Goal: Information Seeking & Learning: Learn about a topic

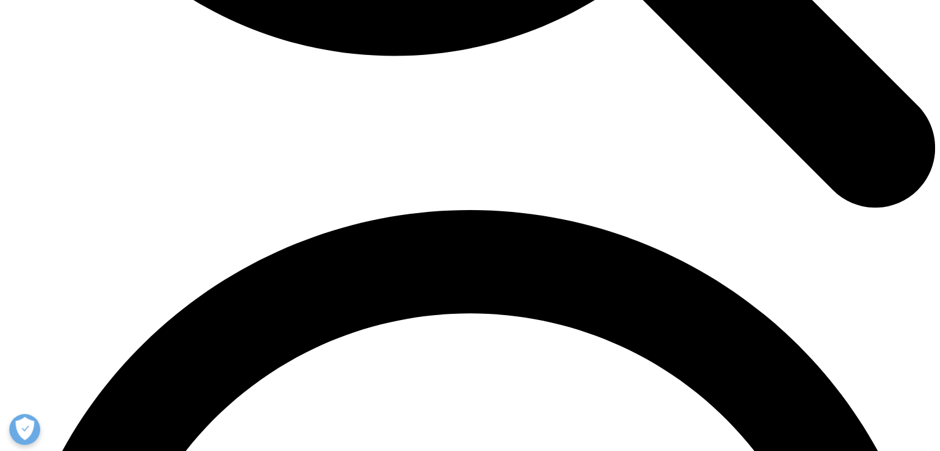
scroll to position [1638, 0]
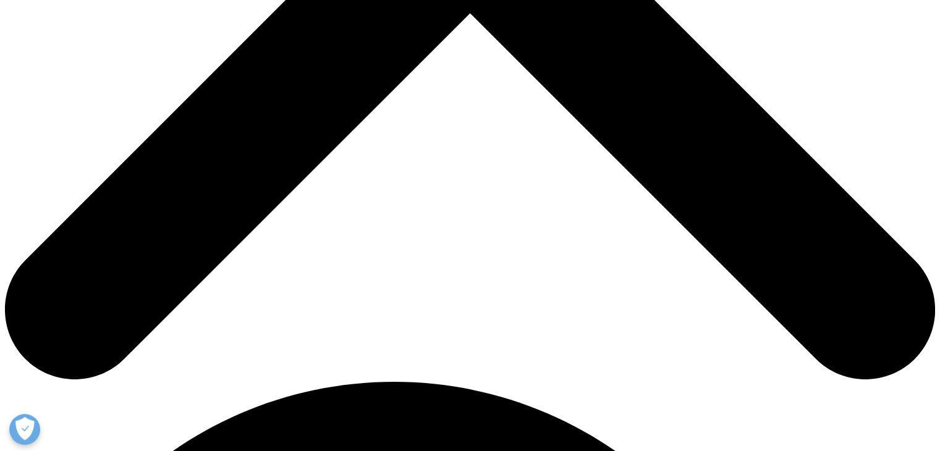
scroll to position [568, 0]
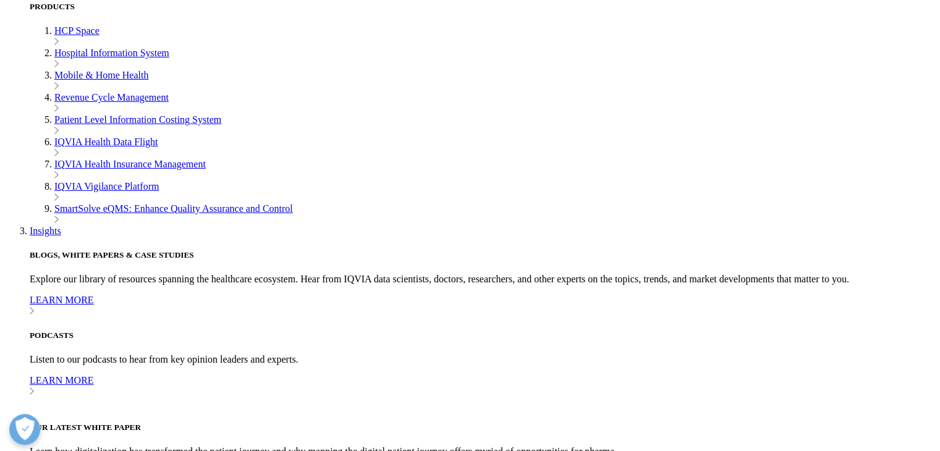
scroll to position [835, 0]
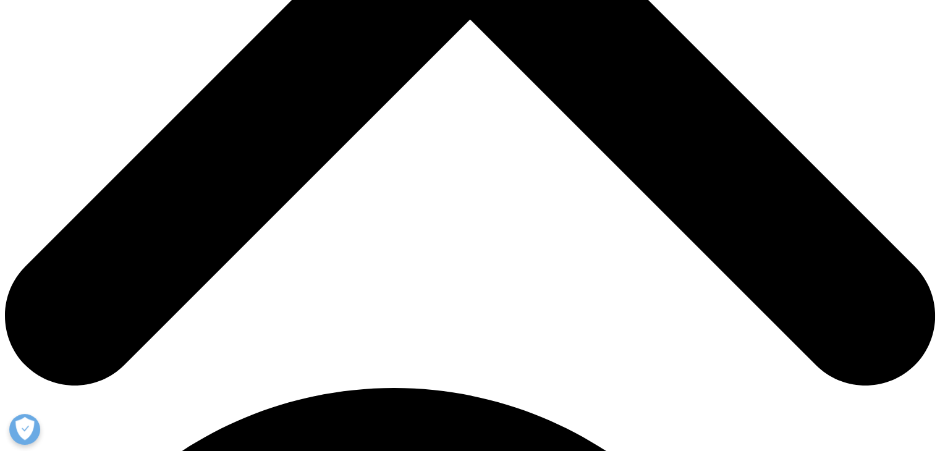
scroll to position [571, 0]
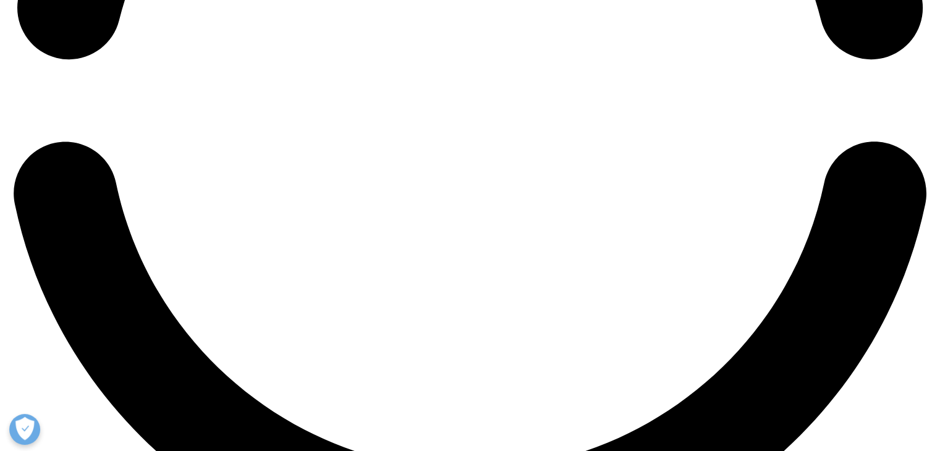
scroll to position [2313, 0]
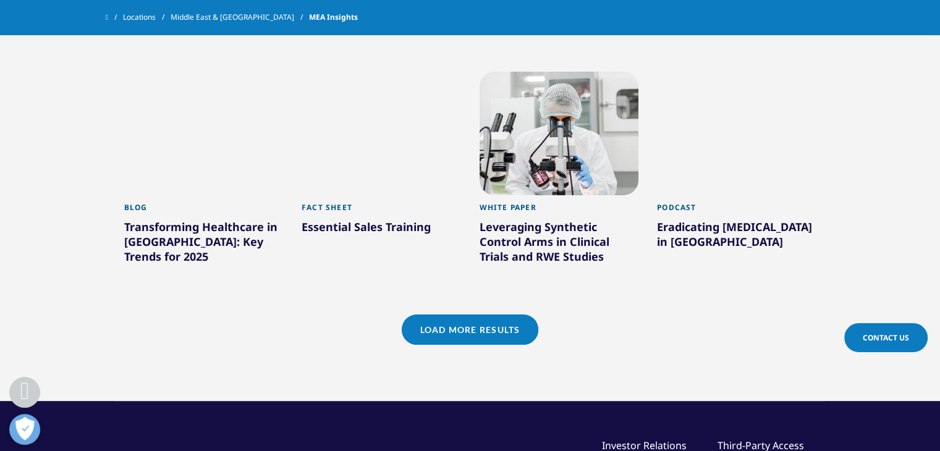
scroll to position [973, 0]
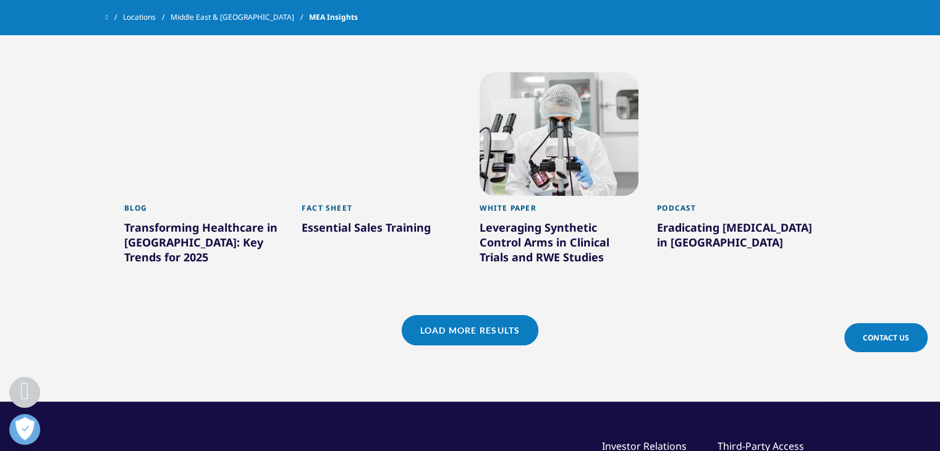
click at [498, 315] on link "Load More Results" at bounding box center [470, 330] width 137 height 30
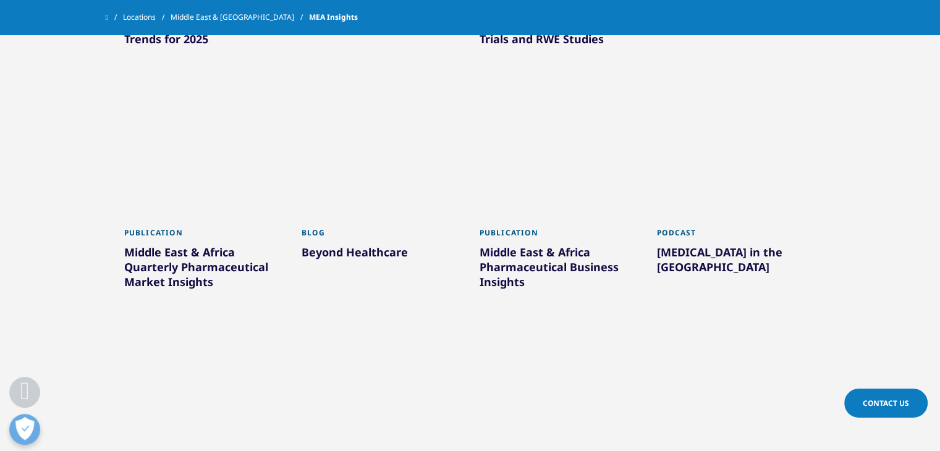
scroll to position [1191, 0]
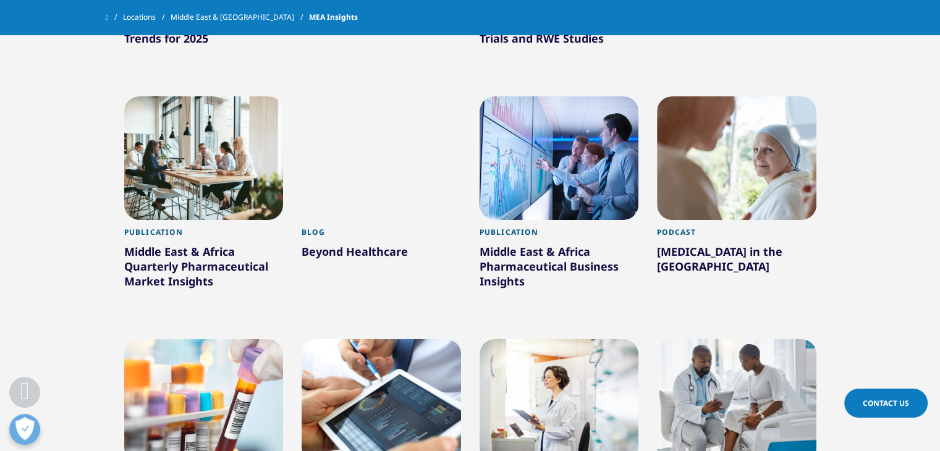
click at [559, 166] on div at bounding box center [558, 158] width 159 height 124
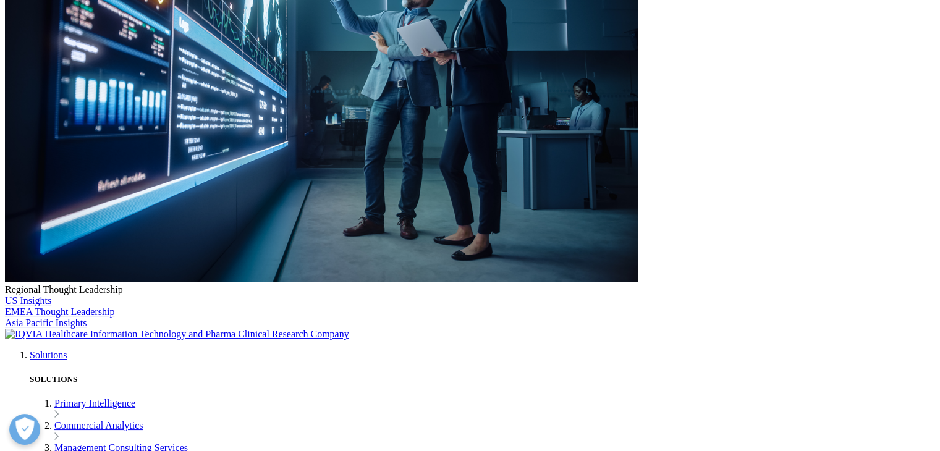
scroll to position [309, 0]
